Goal: Task Accomplishment & Management: Use online tool/utility

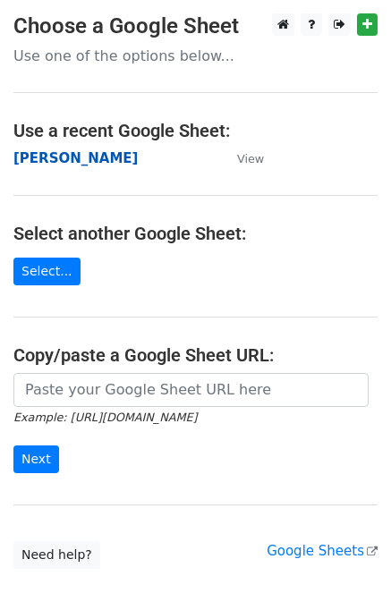
click at [22, 165] on strong "[PERSON_NAME]" at bounding box center [75, 158] width 124 height 16
click at [19, 160] on strong "[PERSON_NAME]" at bounding box center [75, 158] width 124 height 16
click at [20, 157] on strong "[PERSON_NAME]" at bounding box center [75, 158] width 124 height 16
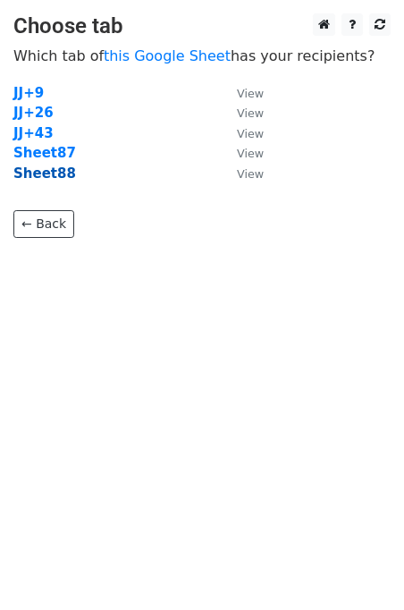
click at [49, 176] on strong "Sheet88" at bounding box center [44, 173] width 63 height 16
click at [43, 178] on strong "Sheet88" at bounding box center [44, 173] width 63 height 16
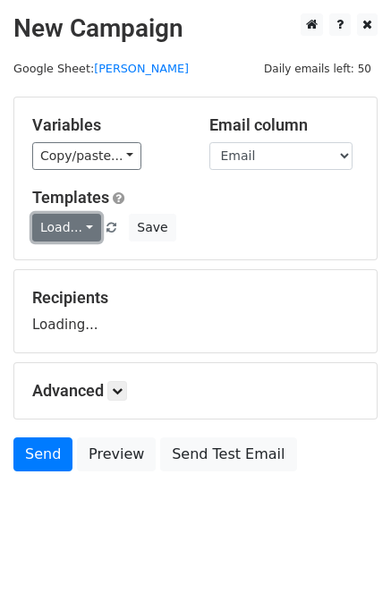
click at [68, 228] on link "Load..." at bounding box center [66, 228] width 69 height 28
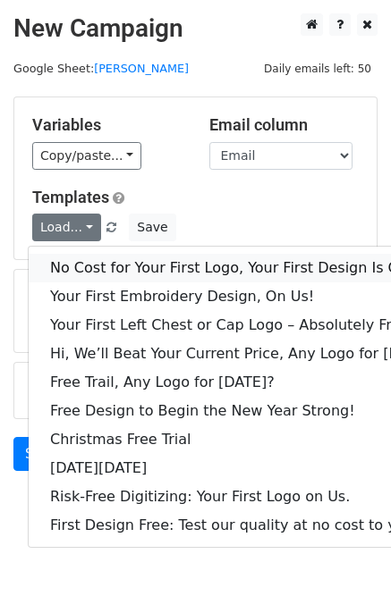
click at [114, 258] on link "No Cost for Your First Logo, Your First Design Is On Us!" at bounding box center [245, 268] width 432 height 29
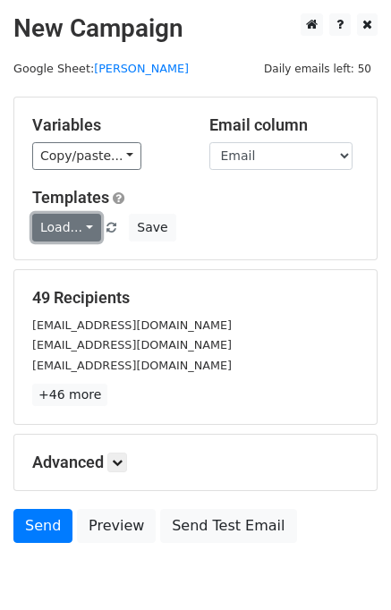
click at [82, 223] on link "Load..." at bounding box center [66, 228] width 69 height 28
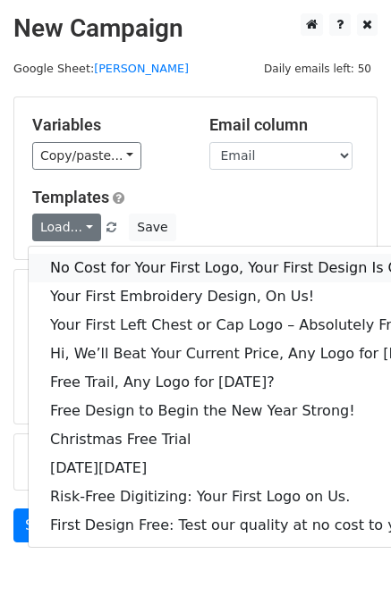
click at [121, 265] on link "No Cost for Your First Logo, Your First Design Is On Us!" at bounding box center [245, 268] width 432 height 29
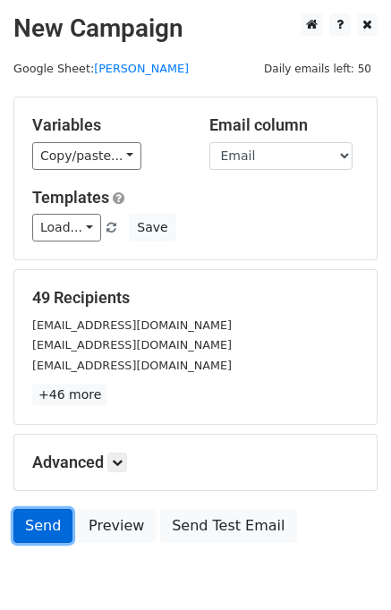
click at [40, 535] on link "Send" at bounding box center [42, 526] width 59 height 34
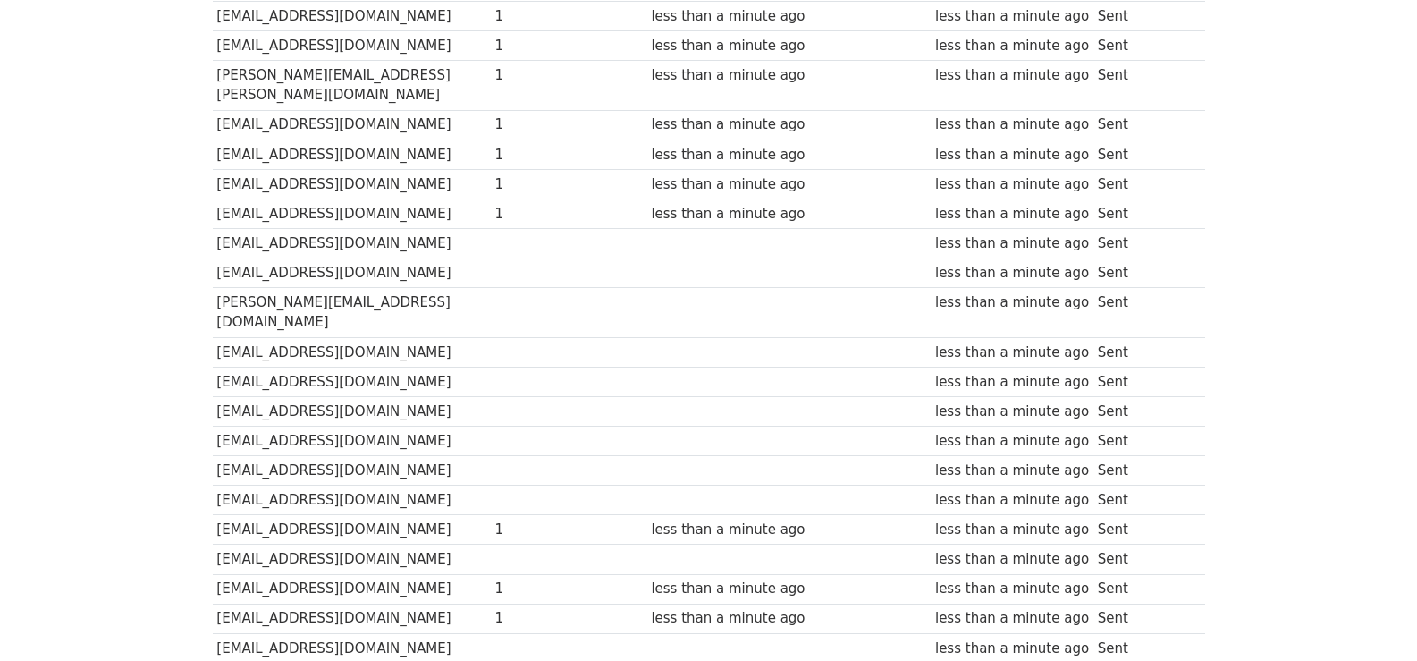
scroll to position [239, 0]
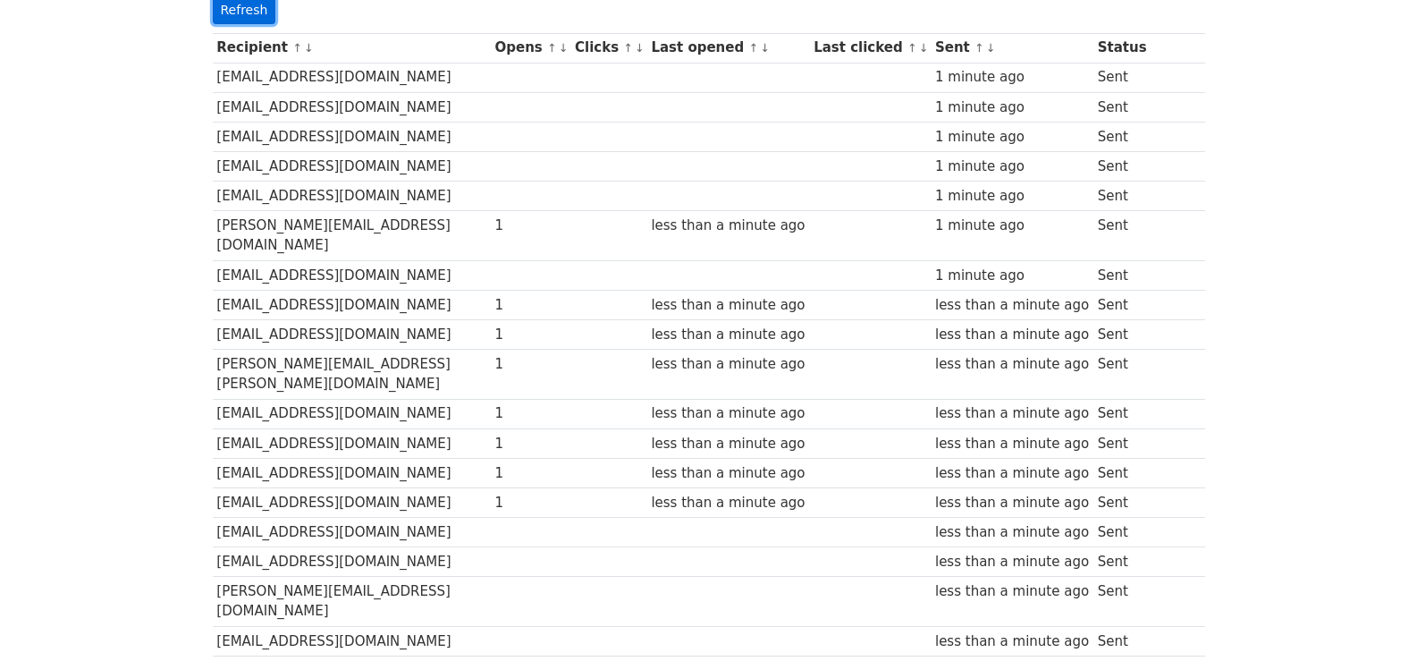
click at [258, 19] on link "Refresh" at bounding box center [244, 10] width 63 height 28
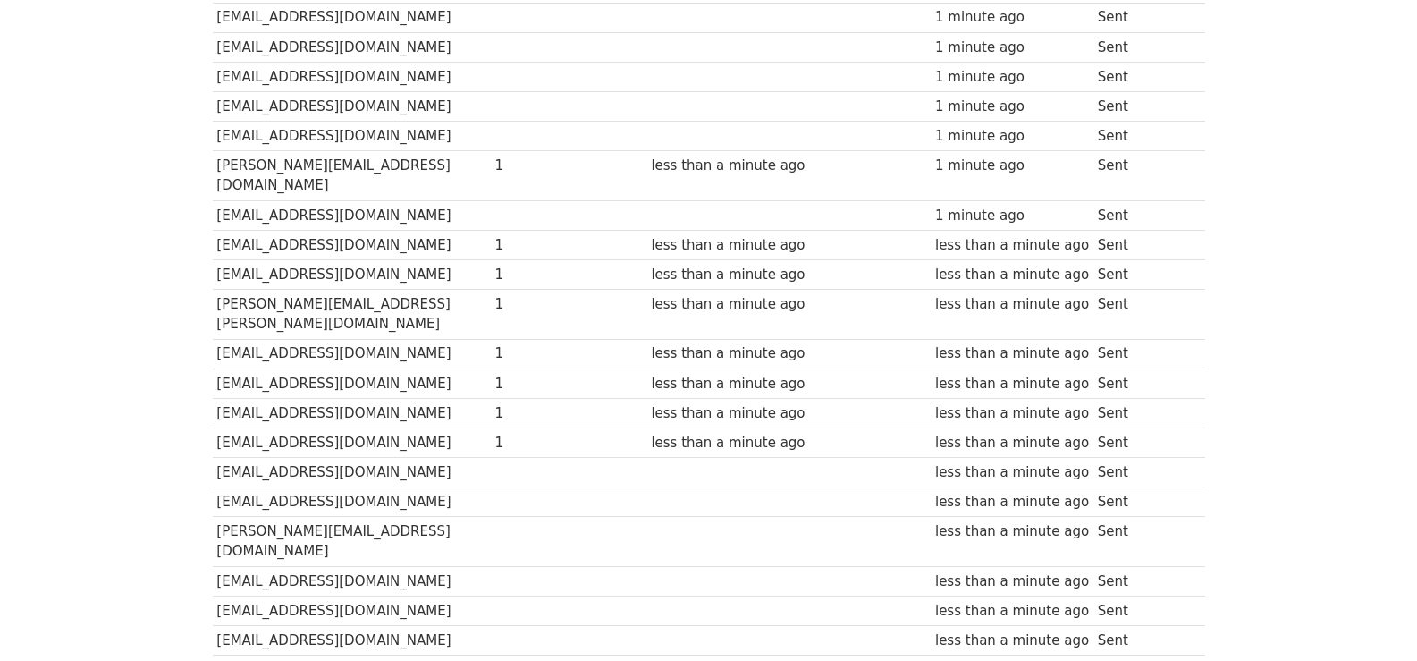
scroll to position [0, 0]
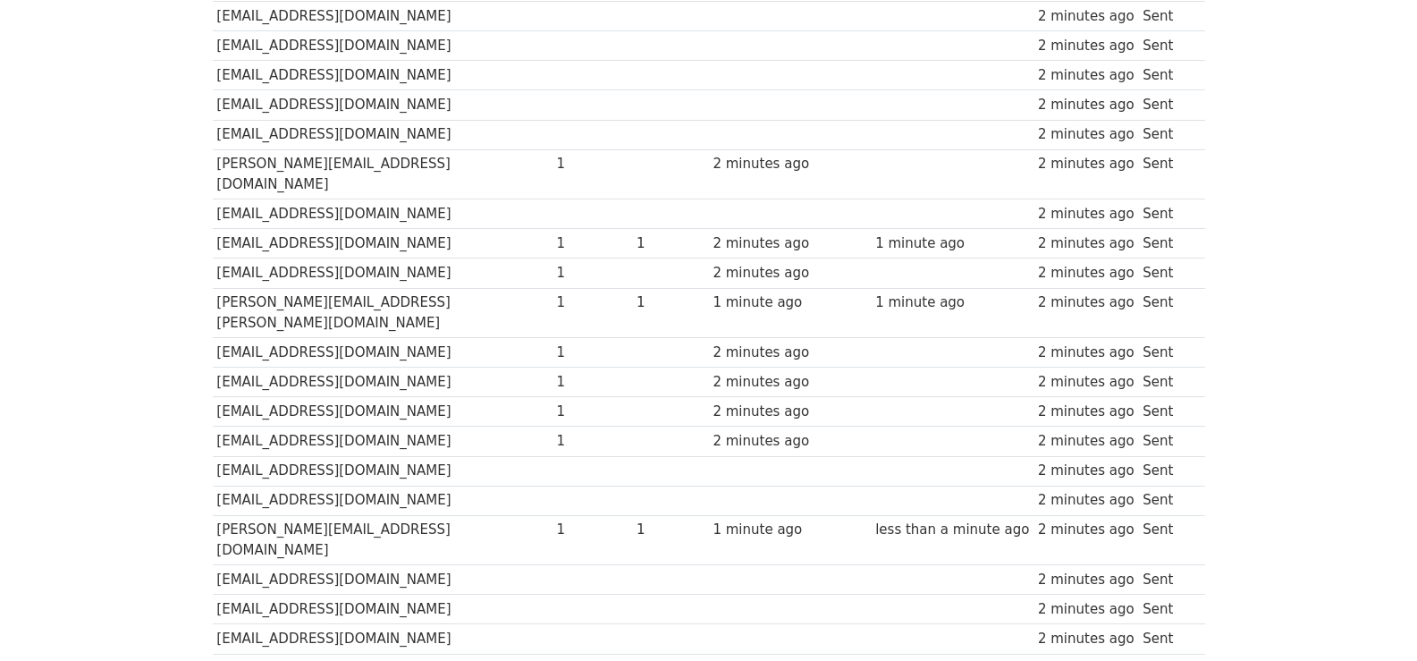
scroll to position [1245, 0]
